Goal: Task Accomplishment & Management: Use online tool/utility

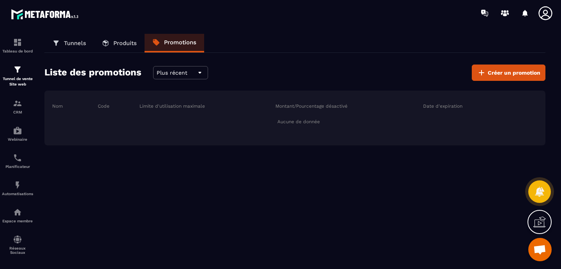
click at [25, 109] on div "CRM" at bounding box center [17, 107] width 31 height 16
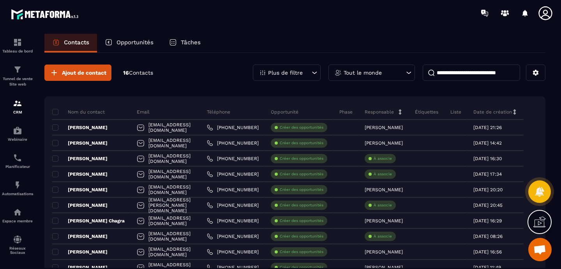
click at [536, 248] on span "Ouvrir le chat" at bounding box center [539, 250] width 13 height 11
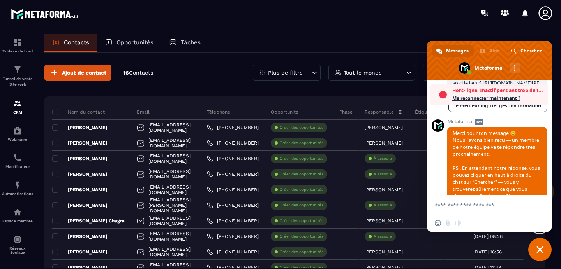
scroll to position [2104, 0]
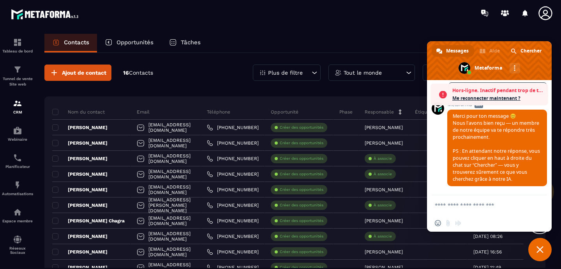
click at [541, 247] on span "Fermer le chat" at bounding box center [539, 249] width 7 height 7
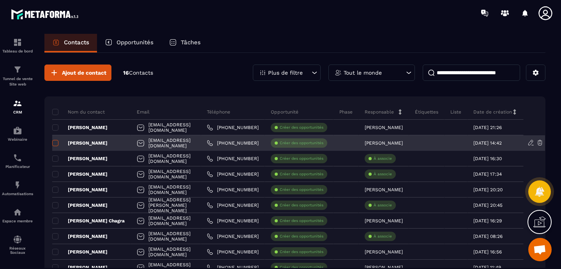
click at [55, 146] on label at bounding box center [54, 145] width 5 height 5
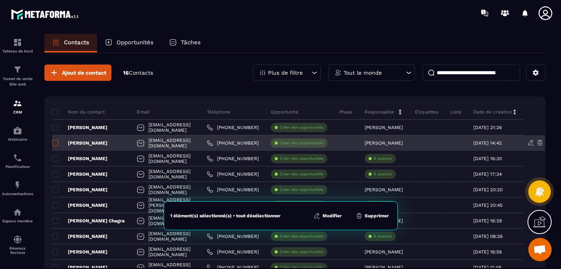
click at [56, 146] on span at bounding box center [55, 143] width 6 height 6
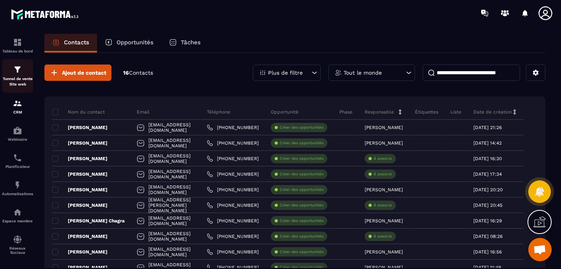
click at [18, 74] on img at bounding box center [17, 69] width 9 height 9
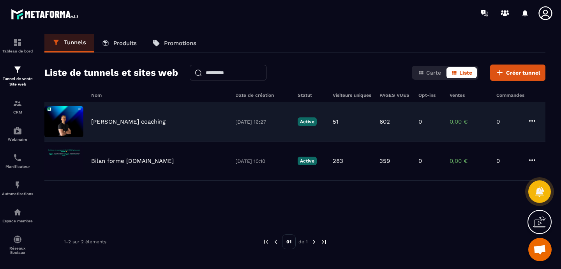
click at [106, 125] on p "[PERSON_NAME] coaching" at bounding box center [128, 121] width 74 height 7
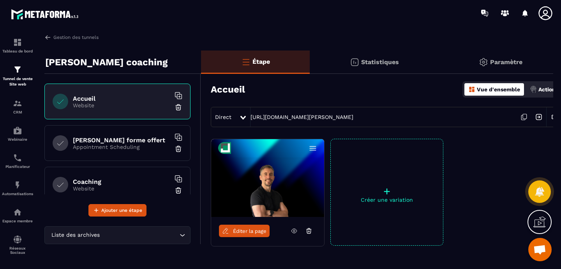
click at [128, 149] on p "Appointment Scheduling" at bounding box center [121, 147] width 97 height 6
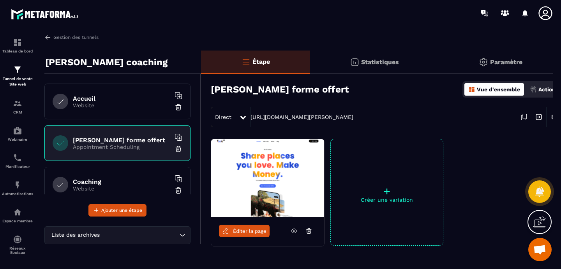
click at [123, 103] on p "Website" at bounding box center [121, 105] width 97 height 6
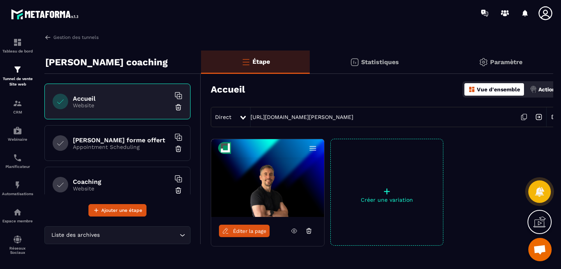
click at [240, 235] on link "Éditer la page" at bounding box center [244, 231] width 51 height 12
